Goal: Navigation & Orientation: Find specific page/section

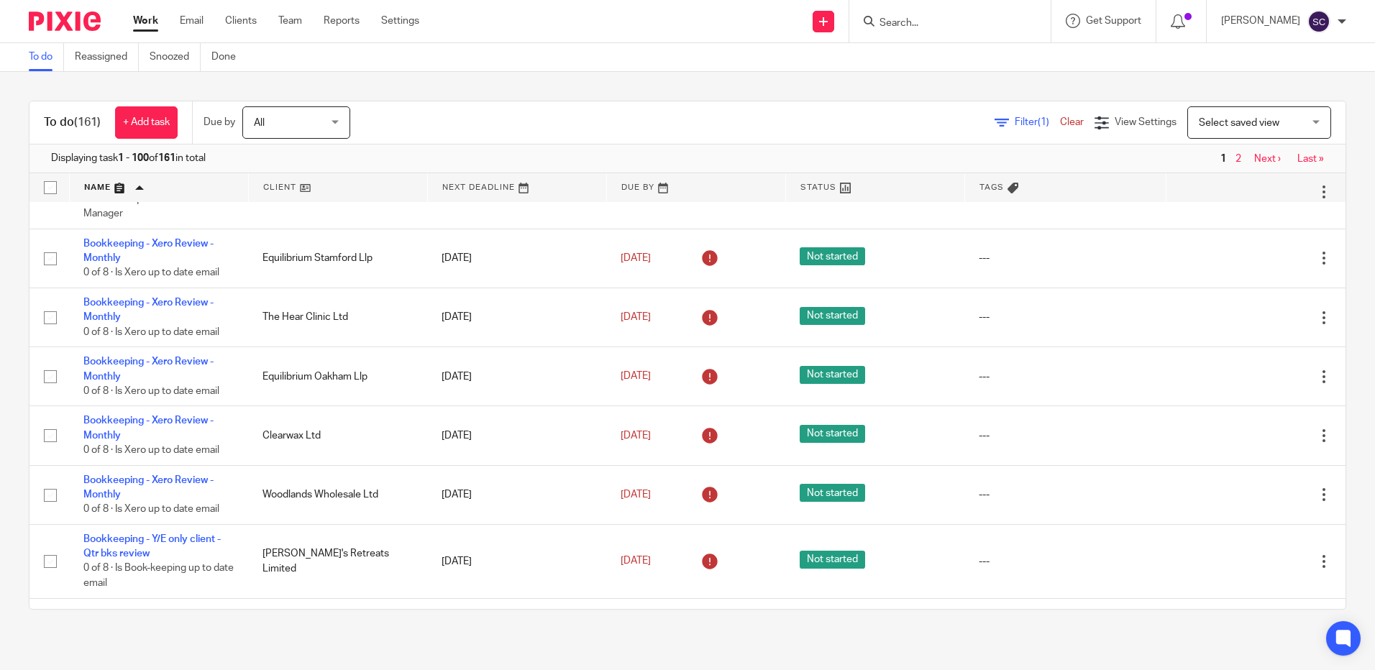
scroll to position [2911, 0]
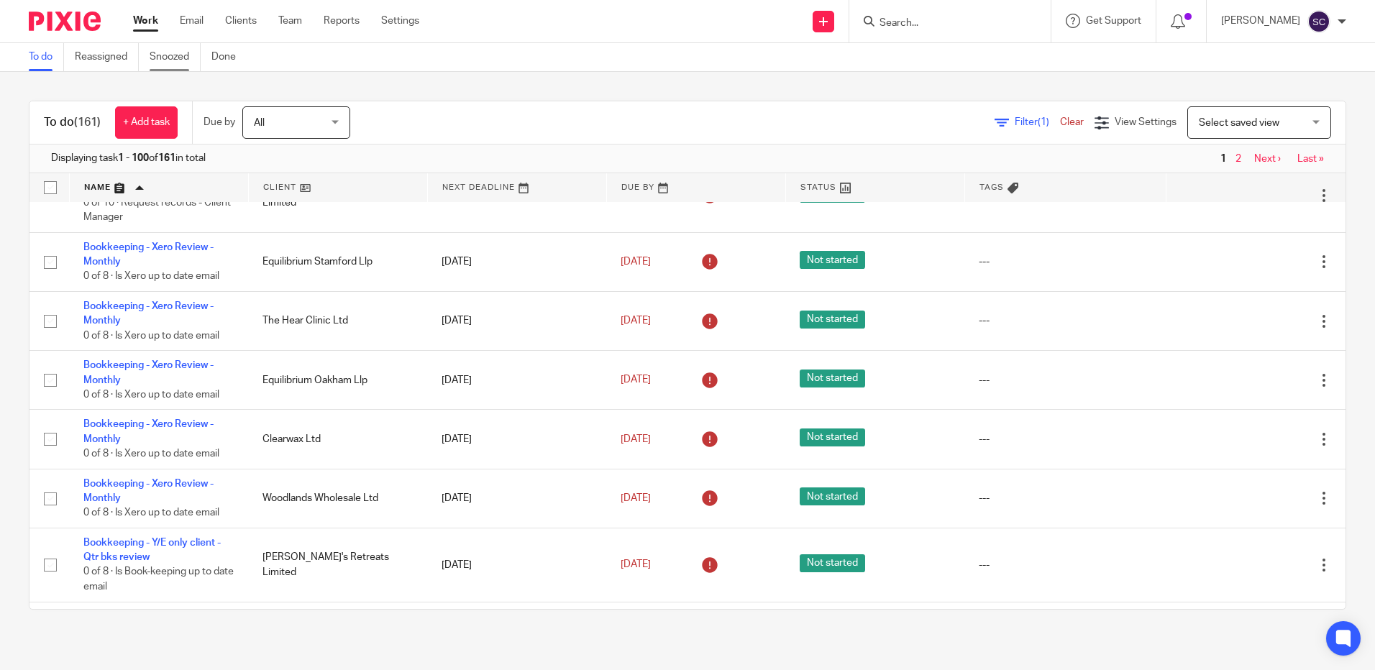
drag, startPoint x: 144, startPoint y: 60, endPoint x: 152, endPoint y: 58, distance: 8.9
click at [144, 60] on ul "To do Reassigned Snoozed Done" at bounding box center [143, 57] width 229 height 28
click at [160, 60] on link "Snoozed" at bounding box center [175, 57] width 51 height 28
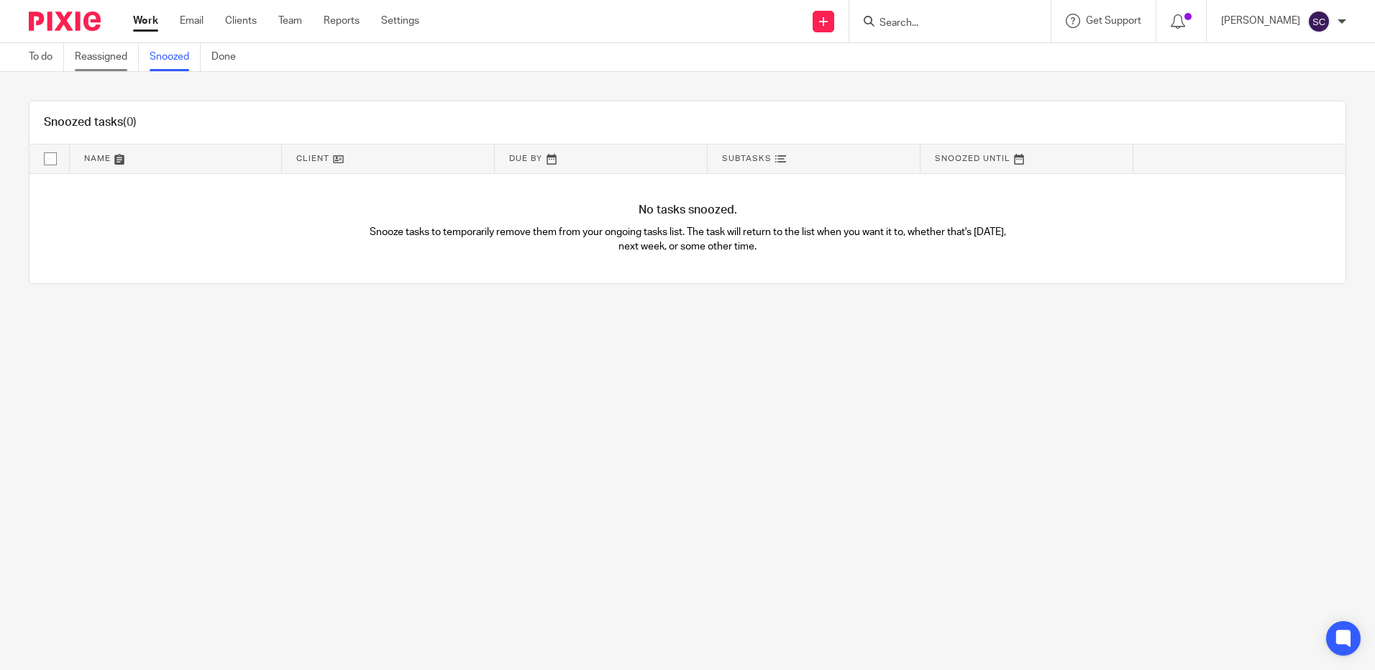
click at [91, 65] on link "Reassigned" at bounding box center [107, 57] width 64 height 28
click at [223, 63] on link "Done" at bounding box center [228, 57] width 35 height 28
click at [37, 61] on link "To do" at bounding box center [46, 57] width 35 height 28
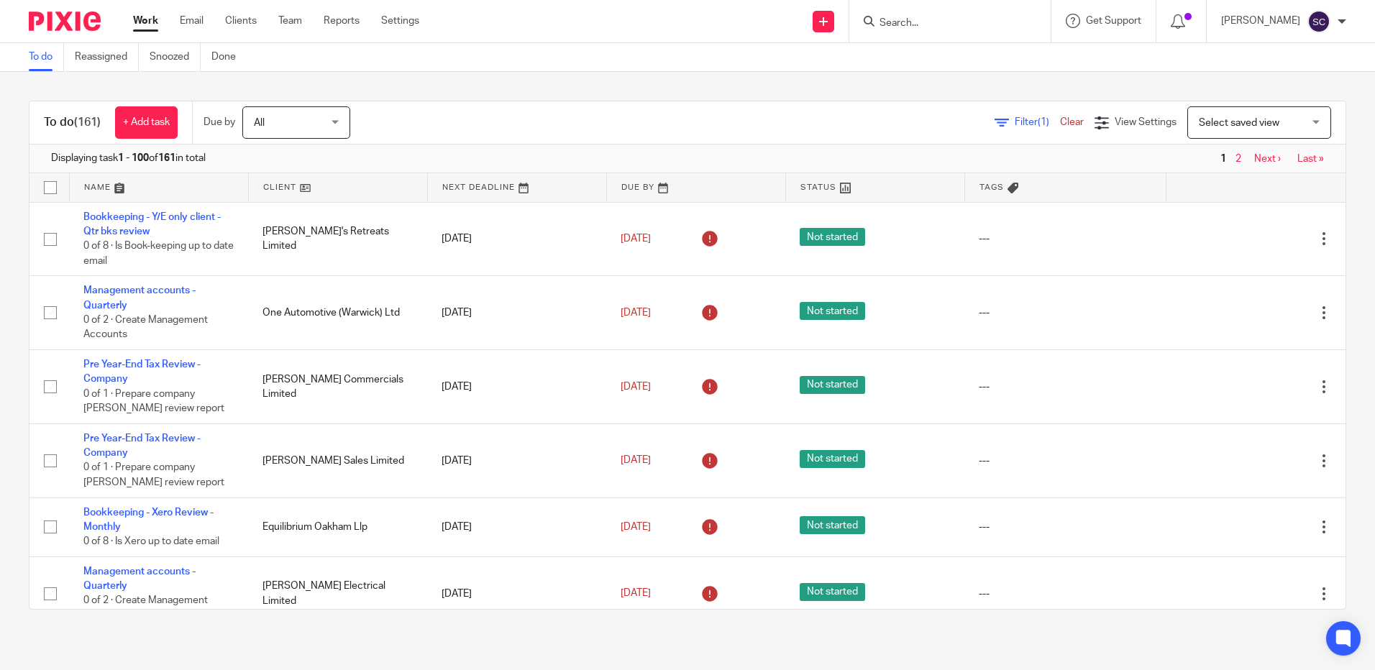
click at [288, 25] on link "Team" at bounding box center [290, 21] width 24 height 14
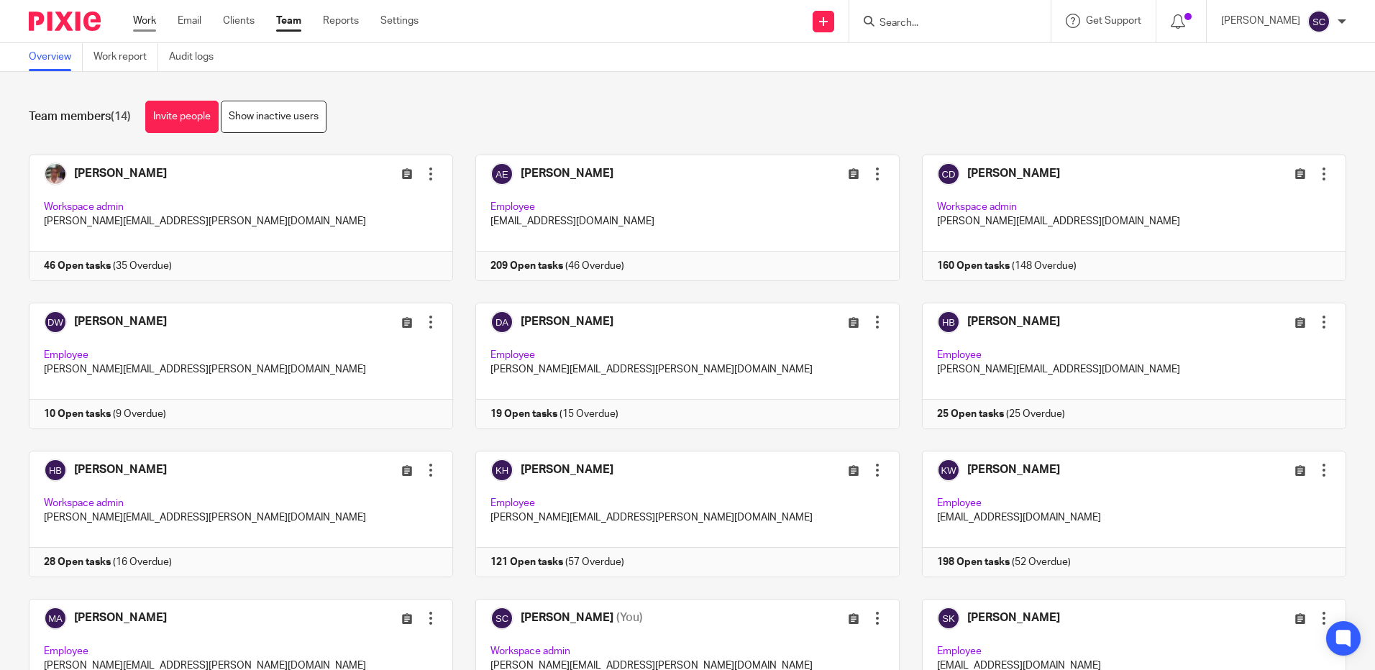
click at [155, 19] on link "Work" at bounding box center [144, 21] width 23 height 14
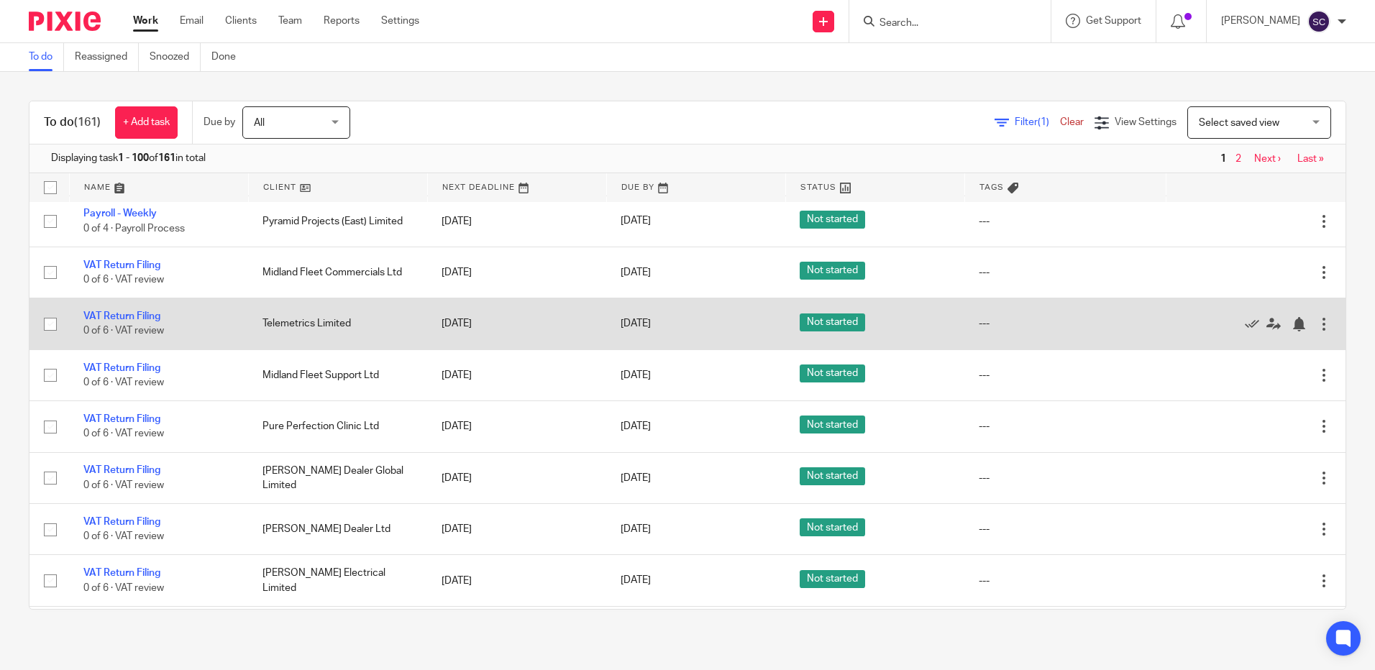
scroll to position [1438, 0]
